Goal: Find specific page/section: Find specific page/section

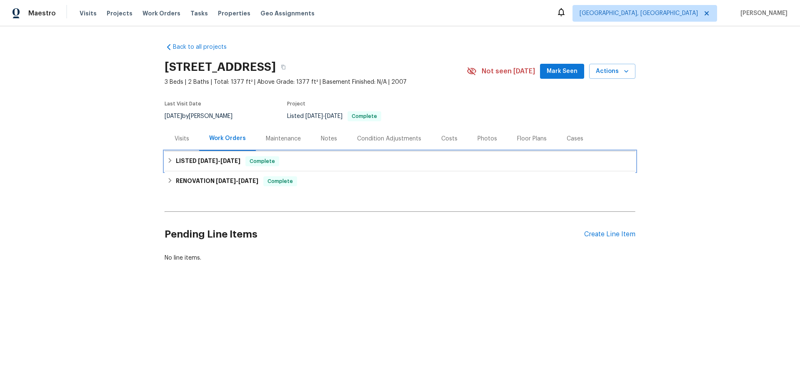
click at [165, 156] on div "LISTED 8/28/25 - 8/29/25 Complete" at bounding box center [400, 161] width 471 height 20
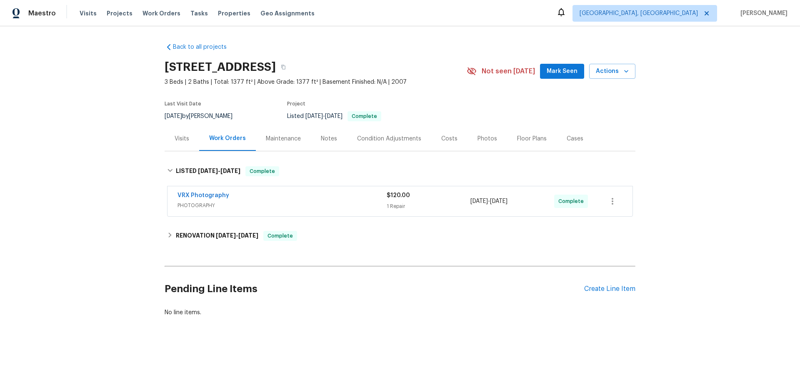
drag, startPoint x: 175, startPoint y: 248, endPoint x: 177, endPoint y: 241, distance: 7.9
click at [176, 243] on div "Back to all projects 1943 Odessa Ave, Murfreesboro, TN 37128 3 Beds | 2 Baths |…" at bounding box center [400, 179] width 471 height 287
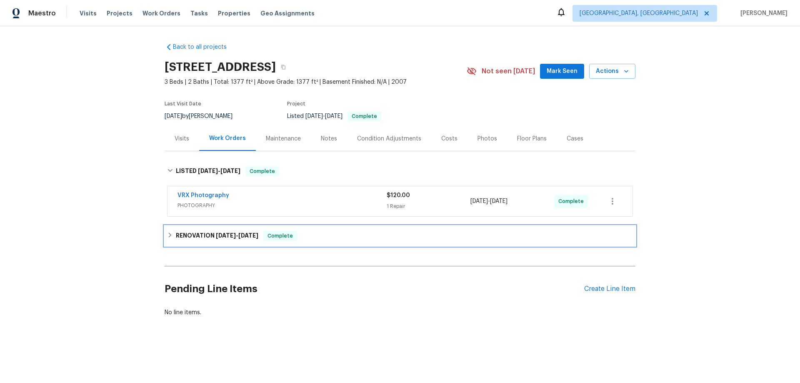
click at [176, 239] on h6 "RENOVATION 8/13/25 - 8/20/25" at bounding box center [217, 236] width 83 height 10
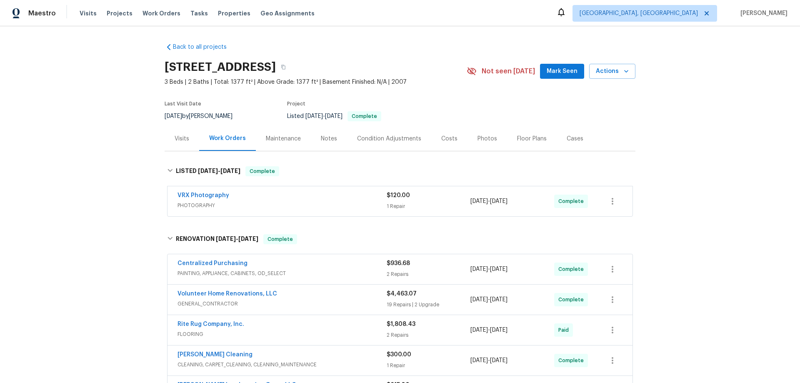
click at [108, 138] on div "Back to all projects 1943 Odessa Ave, Murfreesboro, TN 37128 3 Beds | 2 Baths |…" at bounding box center [400, 204] width 800 height 357
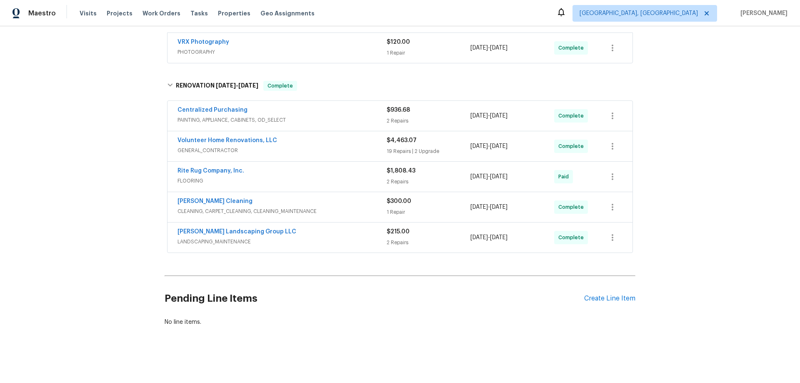
click at [90, 147] on div "Back to all projects 1943 Odessa Ave, Murfreesboro, TN 37128 3 Beds | 2 Baths |…" at bounding box center [400, 204] width 800 height 357
click at [95, 190] on div "Back to all projects 1943 Odessa Ave, Murfreesboro, TN 37128 3 Beds | 2 Baths |…" at bounding box center [400, 204] width 800 height 357
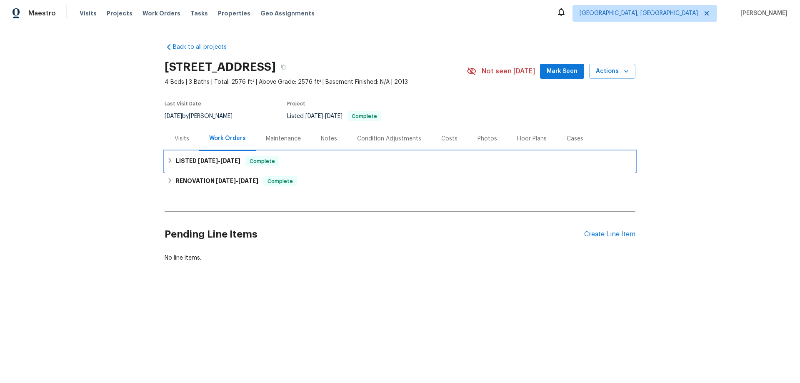
click at [216, 163] on span "[DATE] - [DATE]" at bounding box center [219, 161] width 43 height 6
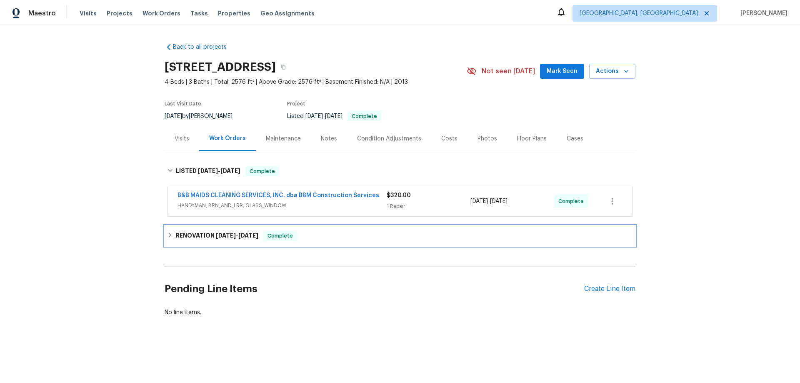
click at [226, 231] on h6 "RENOVATION [DATE] - [DATE]" at bounding box center [217, 236] width 83 height 10
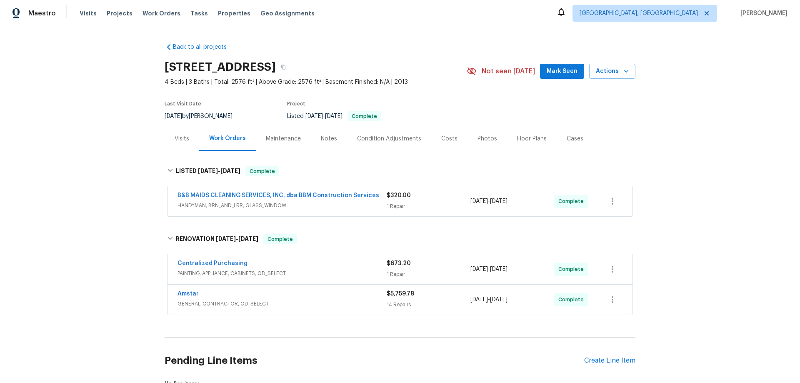
click at [127, 154] on div "Back to all projects [STREET_ADDRESS] 4 Beds | 3 Baths | Total: 2576 ft² | Abov…" at bounding box center [400, 204] width 800 height 357
click at [85, 140] on div "Back to all projects [STREET_ADDRESS] 4 Beds | 3 Baths | Total: 2576 ft² | Abov…" at bounding box center [400, 204] width 800 height 357
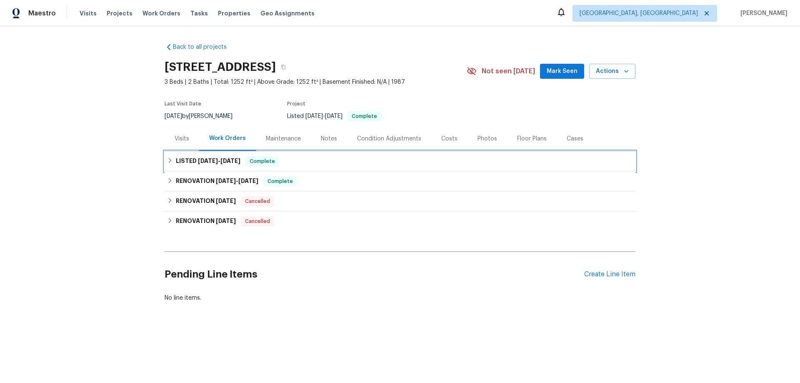
drag, startPoint x: 192, startPoint y: 161, endPoint x: 197, endPoint y: 163, distance: 5.7
click at [196, 162] on h6 "LISTED [DATE] - [DATE]" at bounding box center [208, 161] width 65 height 10
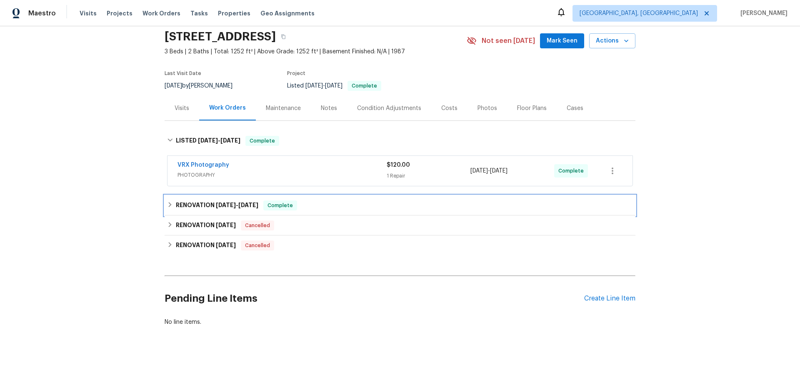
click at [205, 203] on h6 "RENOVATION 8/25/25 - 8/27/25" at bounding box center [217, 205] width 83 height 10
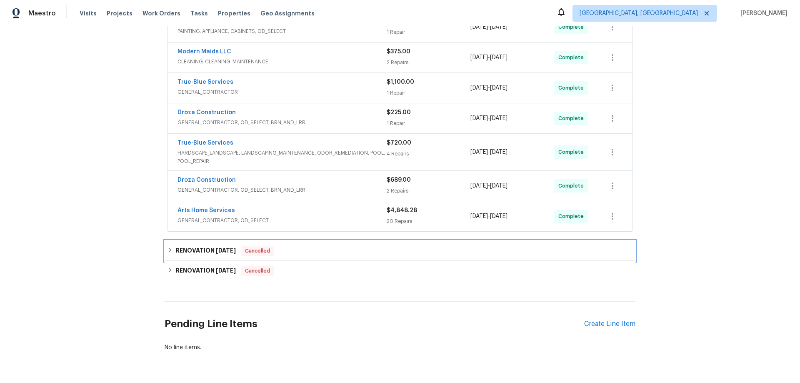
click at [192, 249] on h6 "RENOVATION 8/12/25" at bounding box center [206, 251] width 60 height 10
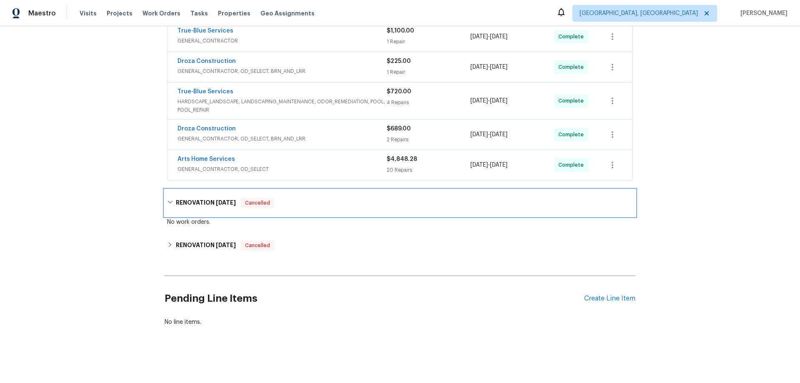
scroll to position [300, 0]
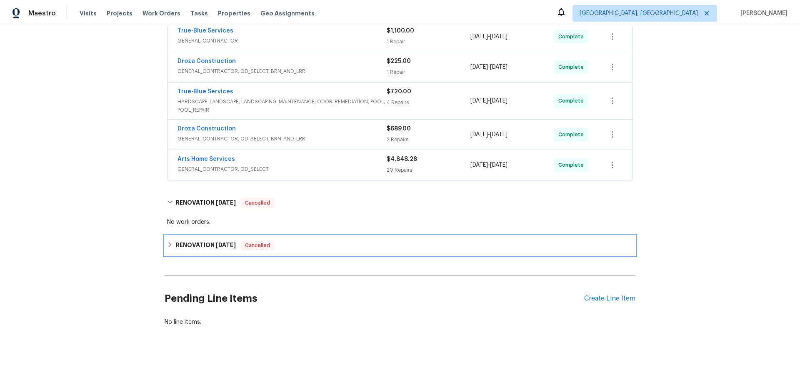
click at [195, 241] on h6 "RENOVATION 4/23/25" at bounding box center [206, 245] width 60 height 10
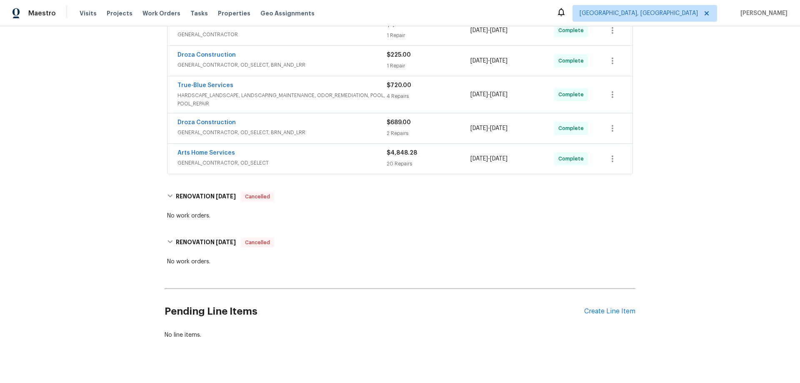
click at [108, 195] on div "Back to all projects 3960 S Cedarwood Way, Tucson, AZ 85730 3 Beds | 2 Baths | …" at bounding box center [400, 204] width 800 height 357
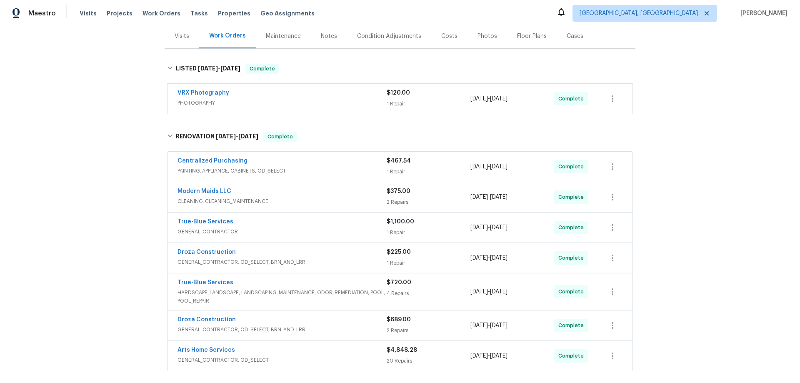
click at [68, 165] on div "Back to all projects 3960 S Cedarwood Way, Tucson, AZ 85730 3 Beds | 2 Baths | …" at bounding box center [400, 204] width 800 height 357
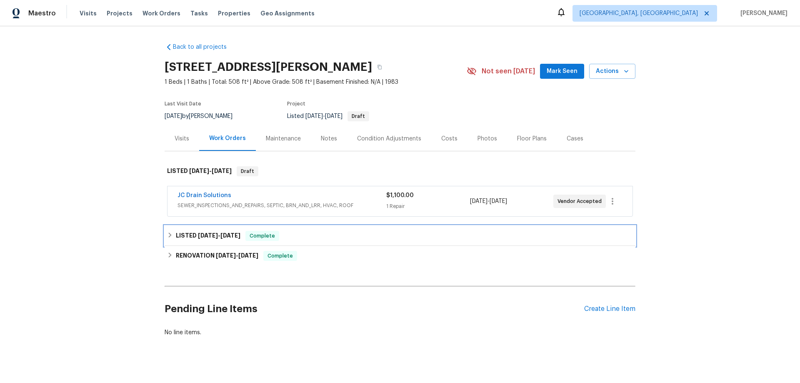
click at [177, 240] on h6 "LISTED 3/21/25 - 3/28/25" at bounding box center [208, 236] width 65 height 10
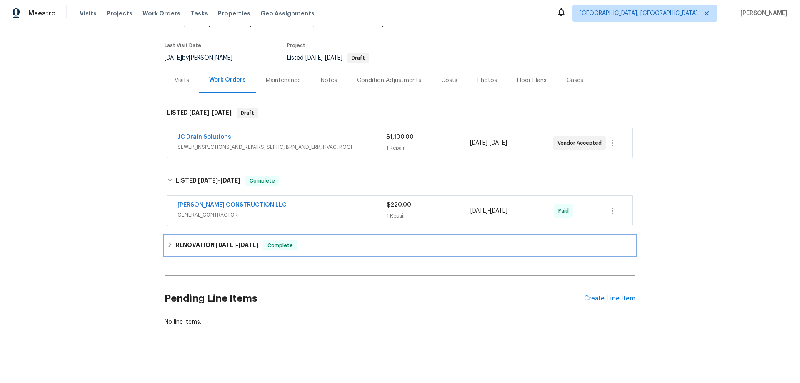
click at [176, 240] on h6 "RENOVATION 8/7/24 - 8/12/24" at bounding box center [217, 245] width 83 height 10
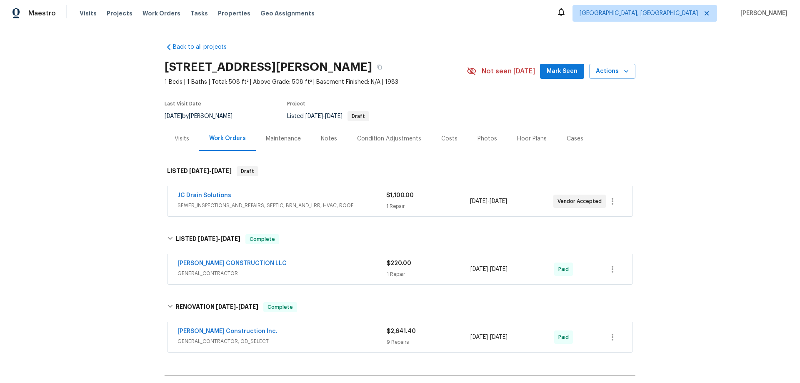
click at [119, 154] on div "Back to all projects 1830 Newland Ct Apt 323, Lakewood, CO 80214 1 Beds | 1 Bat…" at bounding box center [400, 204] width 800 height 357
